Goal: Check status

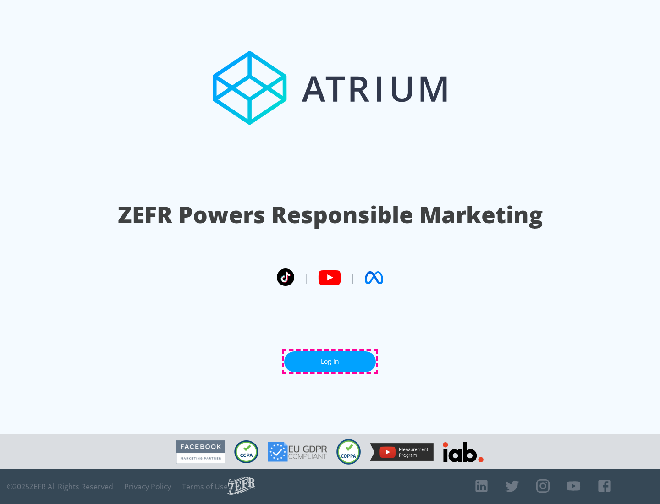
click at [330, 362] on link "Log In" at bounding box center [330, 361] width 92 height 21
